Goal: Find contact information: Find contact information

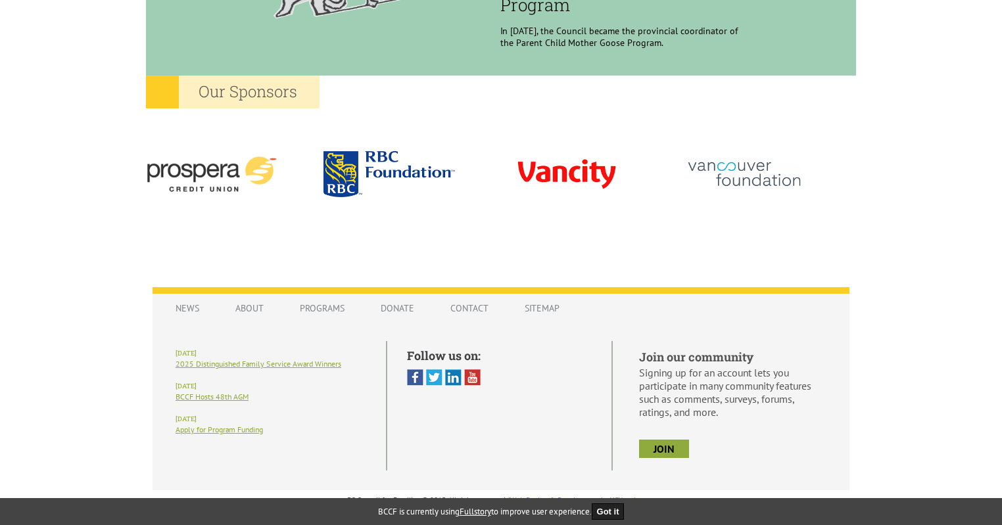
scroll to position [1207, 0]
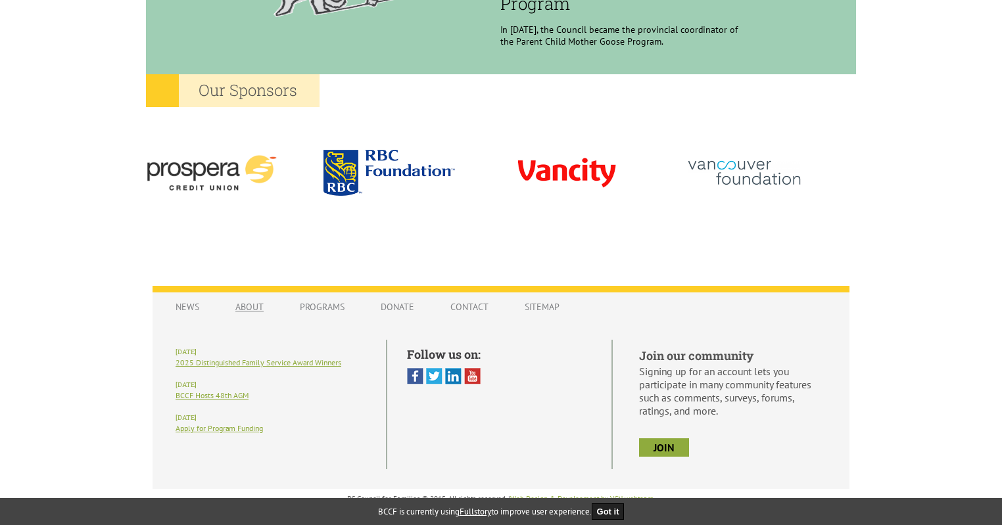
click at [251, 305] on link "About" at bounding box center [249, 306] width 55 height 25
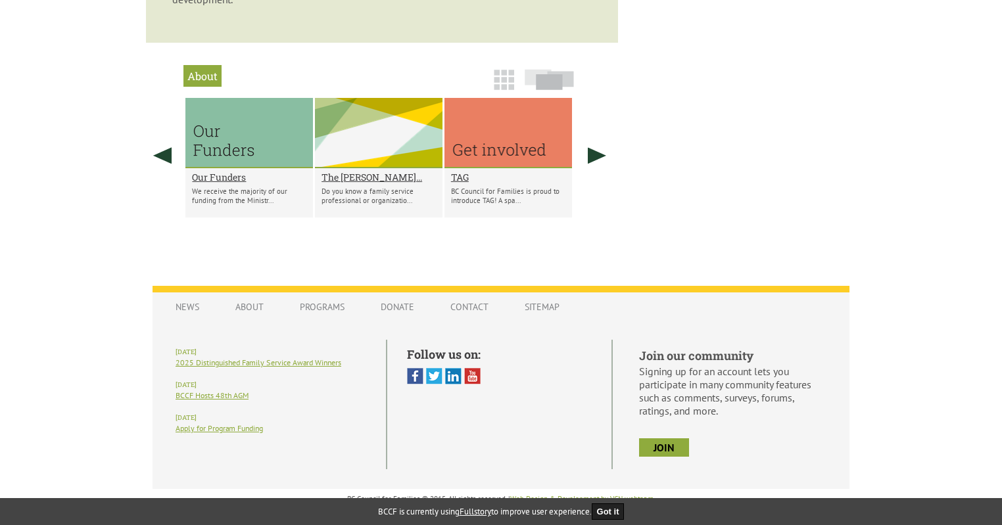
scroll to position [1061, 0]
click at [465, 302] on link "Contact" at bounding box center [469, 306] width 64 height 25
